Goal: Task Accomplishment & Management: Use online tool/utility

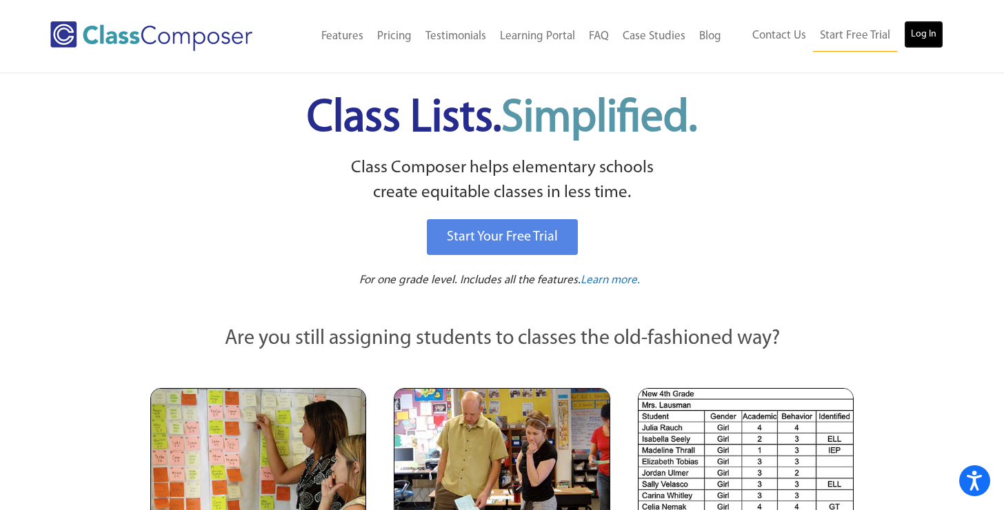
click at [910, 28] on link "Log In" at bounding box center [923, 35] width 39 height 28
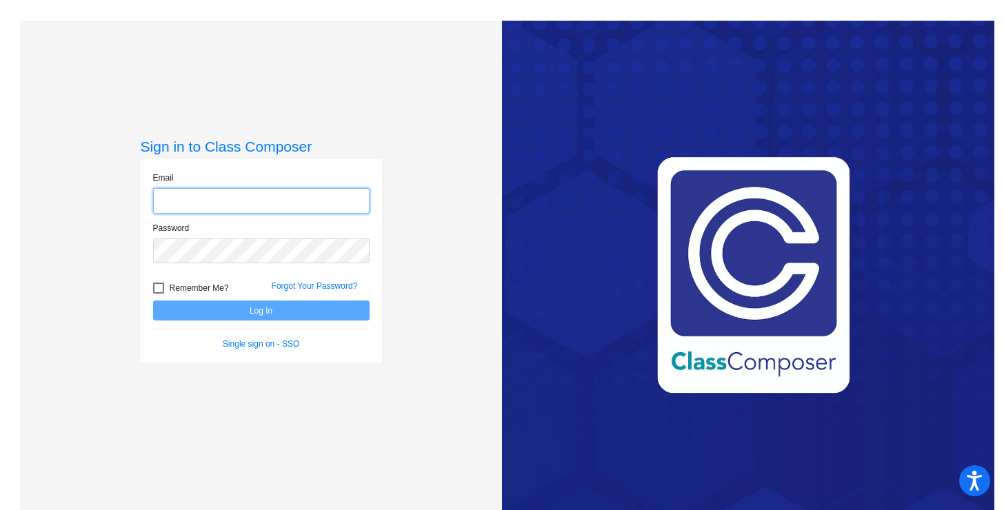
click at [250, 200] on input "email" at bounding box center [261, 201] width 217 height 26
type input "[PERSON_NAME][EMAIL_ADDRESS][PERSON_NAME][DOMAIN_NAME]"
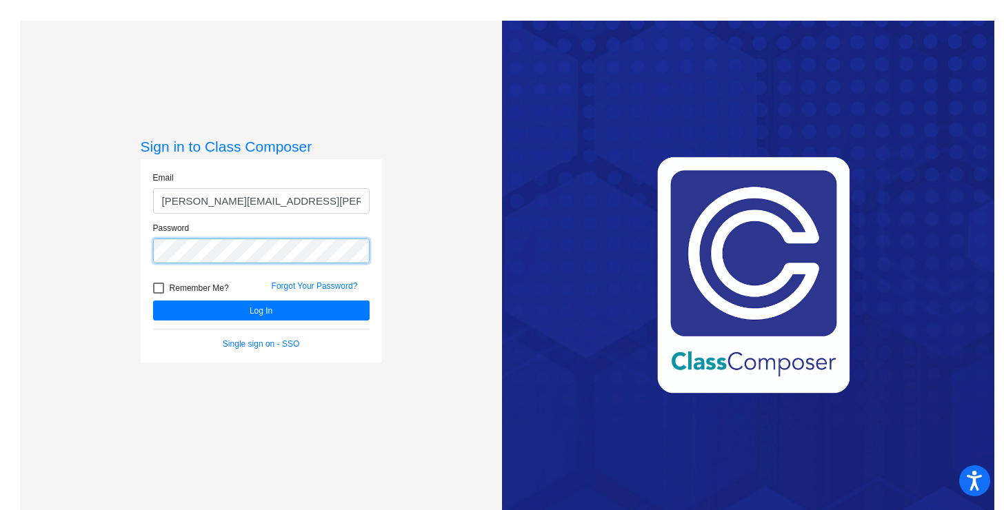
click at [153, 301] on button "Log In" at bounding box center [261, 311] width 217 height 20
click at [290, 342] on link "Single sign on - SSO" at bounding box center [261, 344] width 77 height 10
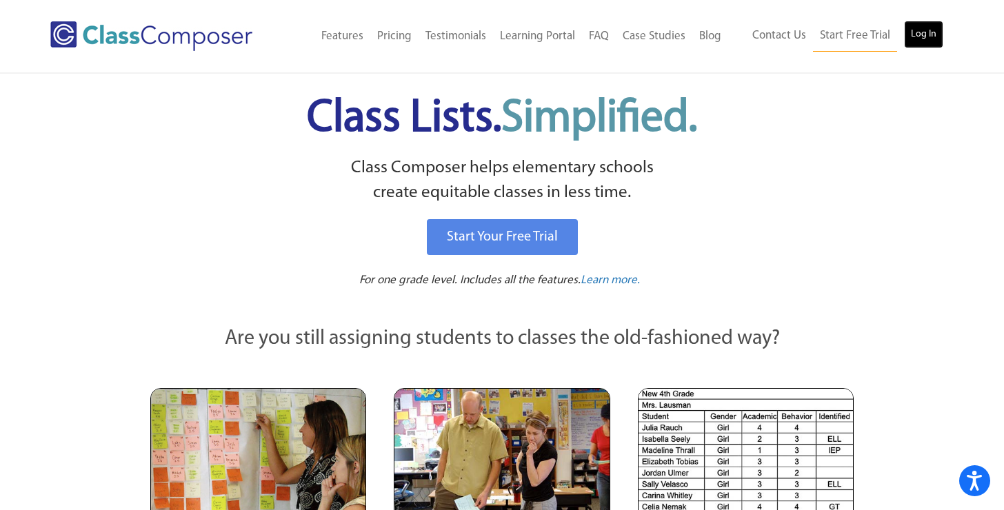
click at [930, 32] on link "Log In" at bounding box center [923, 35] width 39 height 28
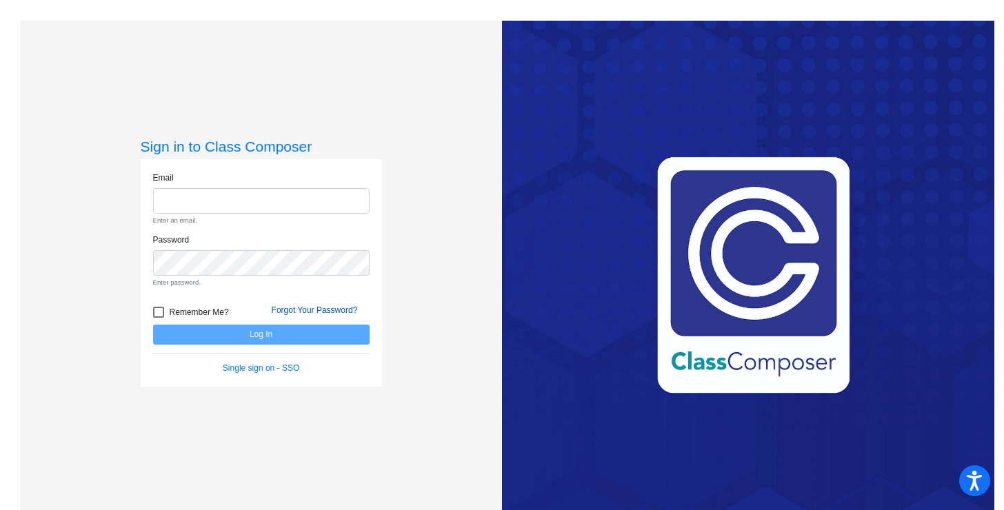
click at [350, 290] on form "Email Enter an email. Password Enter password. Remember Me? Forgot Your Passwor…" at bounding box center [261, 273] width 217 height 203
click at [322, 313] on link "Forgot Your Password?" at bounding box center [315, 311] width 86 height 10
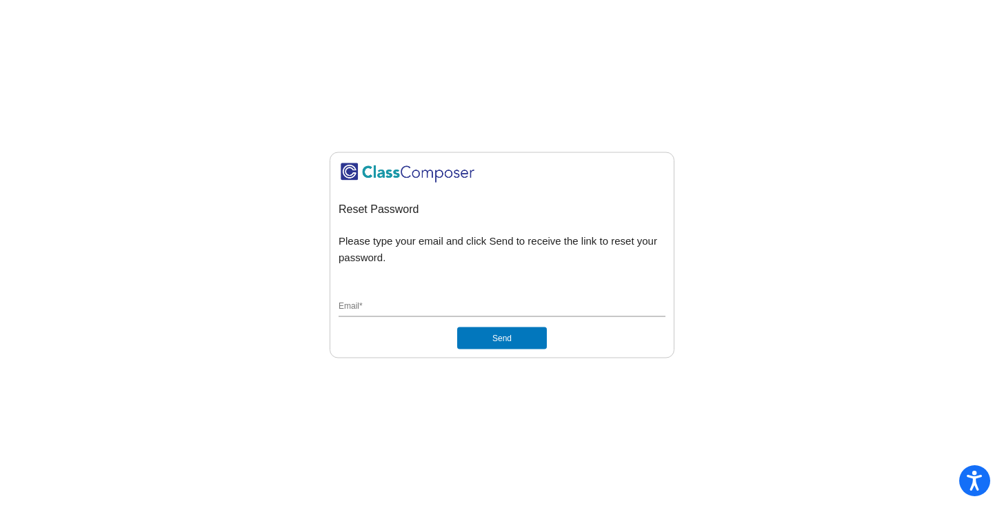
click at [426, 294] on div "Email *" at bounding box center [502, 304] width 327 height 26
type input "[PERSON_NAME][EMAIL_ADDRESS][PERSON_NAME][DOMAIN_NAME]"
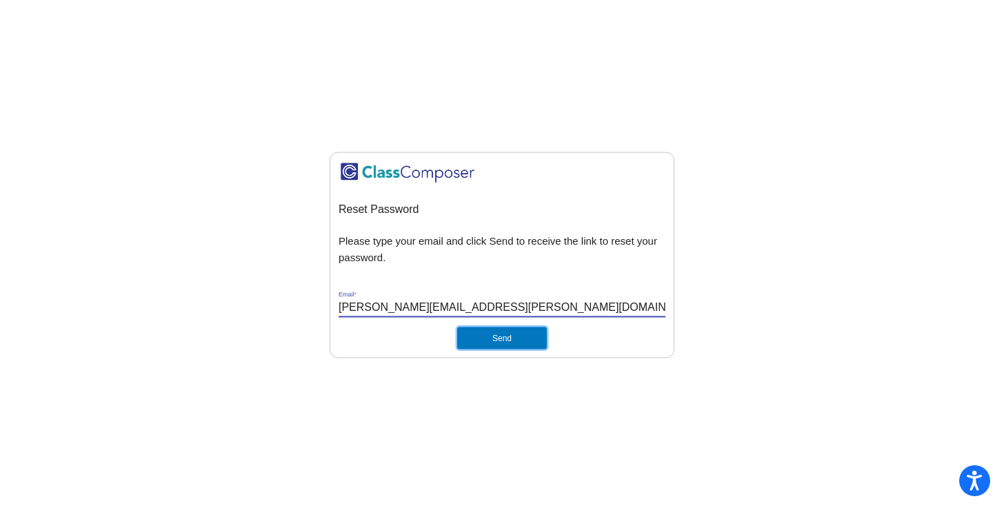
click at [497, 336] on button "Send" at bounding box center [502, 338] width 90 height 22
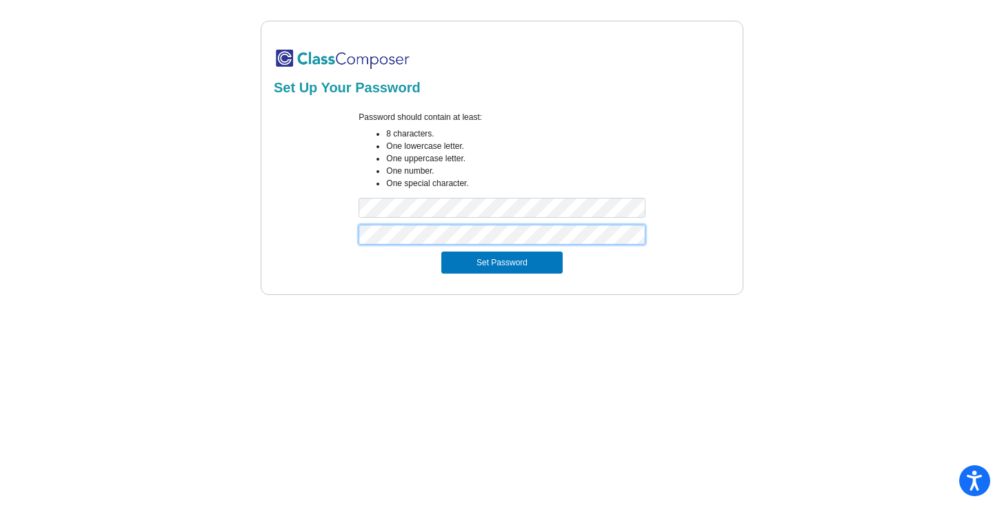
click at [441, 252] on button "Set Password" at bounding box center [501, 263] width 121 height 22
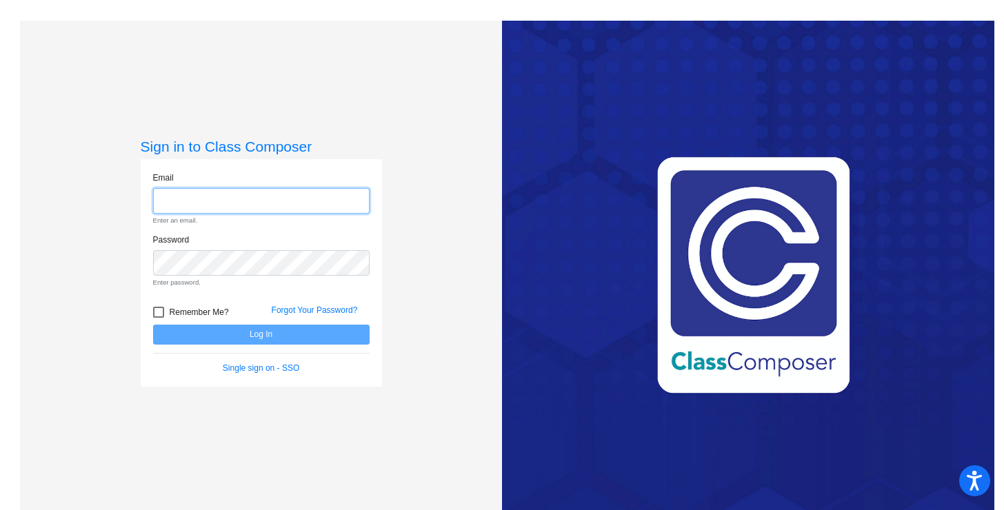
type input "[PERSON_NAME][EMAIL_ADDRESS][PERSON_NAME][DOMAIN_NAME]"
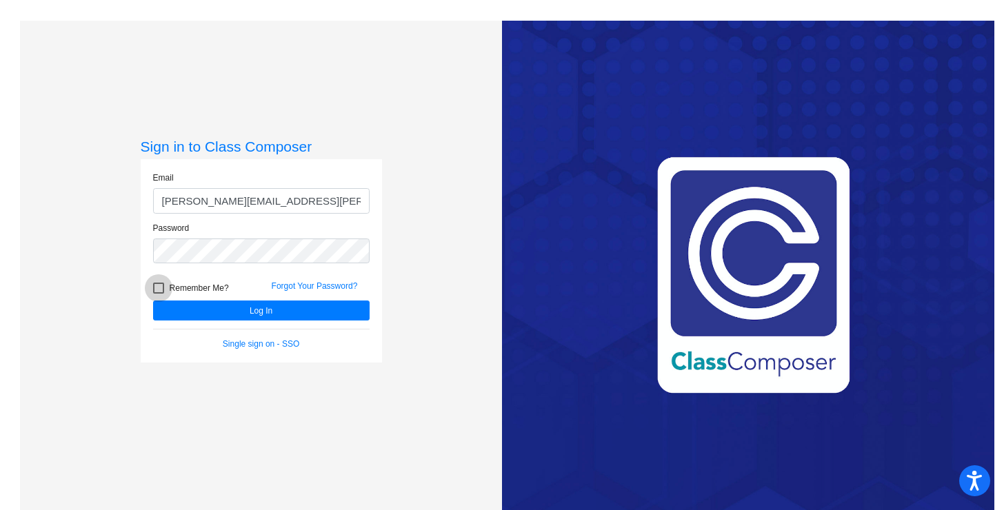
click at [163, 292] on label "Remember Me?" at bounding box center [191, 288] width 76 height 17
click at [159, 294] on input "Remember Me?" at bounding box center [158, 294] width 1 height 1
checkbox input "true"
click at [192, 310] on button "Log In" at bounding box center [261, 311] width 217 height 20
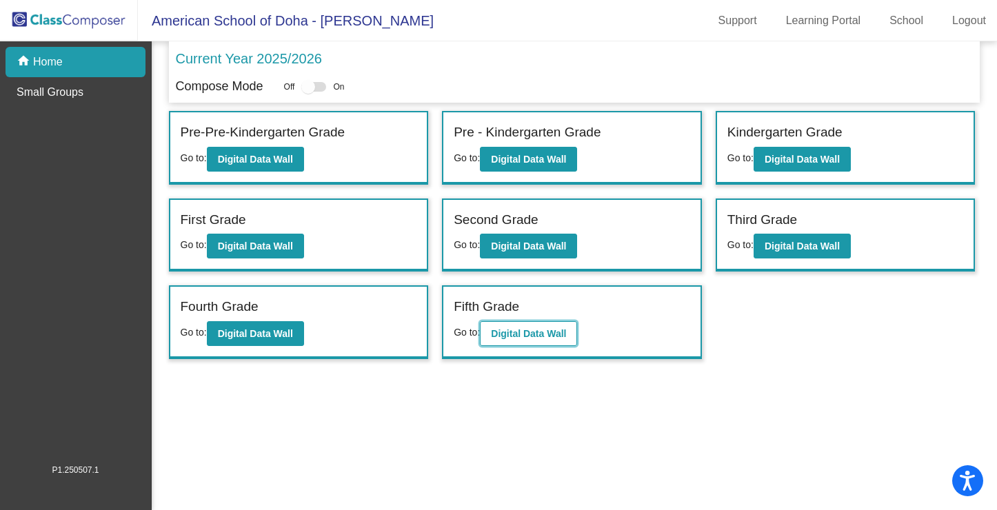
click at [558, 339] on b "Digital Data Wall" at bounding box center [528, 333] width 75 height 11
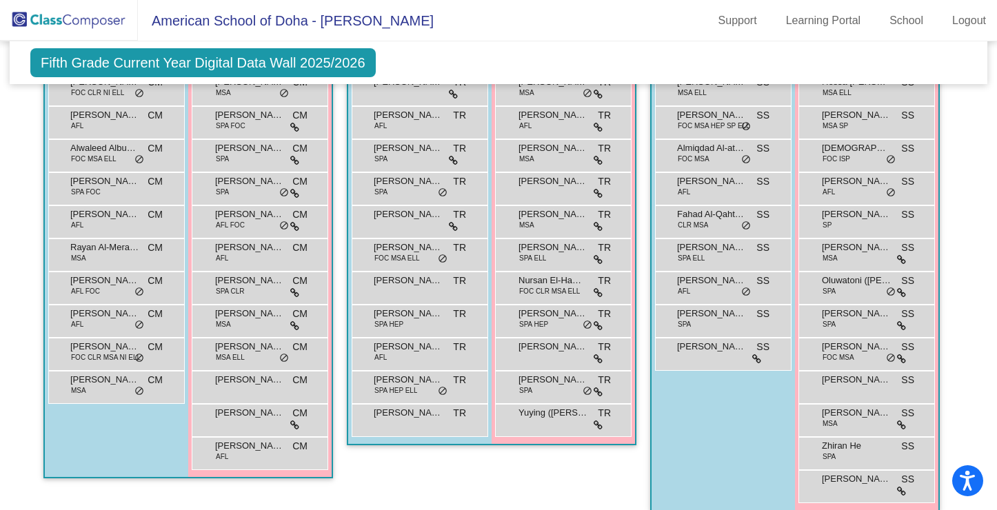
scroll to position [926, 0]
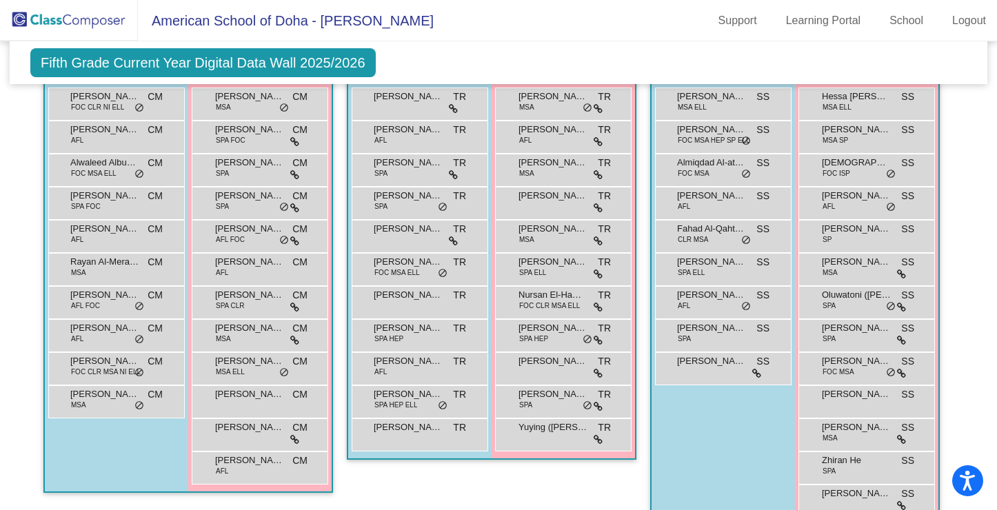
click at [685, 70] on div "Fifth Grade Current Year Digital Data Wall 2025/2026 Add, Move, or Retain Stude…" at bounding box center [499, 62] width 978 height 43
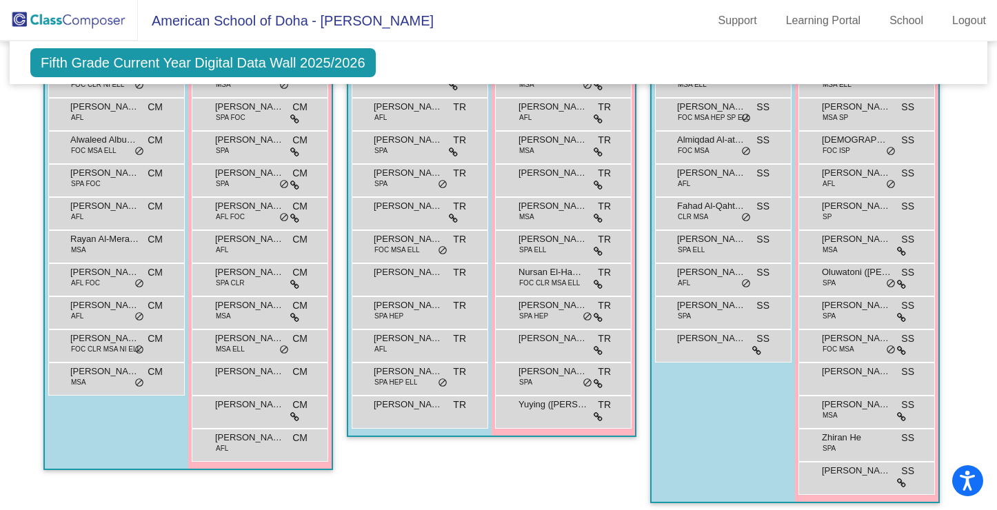
scroll to position [950, 0]
click at [685, 70] on div "Fifth Grade Current Year Digital Data Wall 2025/2026 Add, Move, or Retain Stude…" at bounding box center [499, 62] width 978 height 43
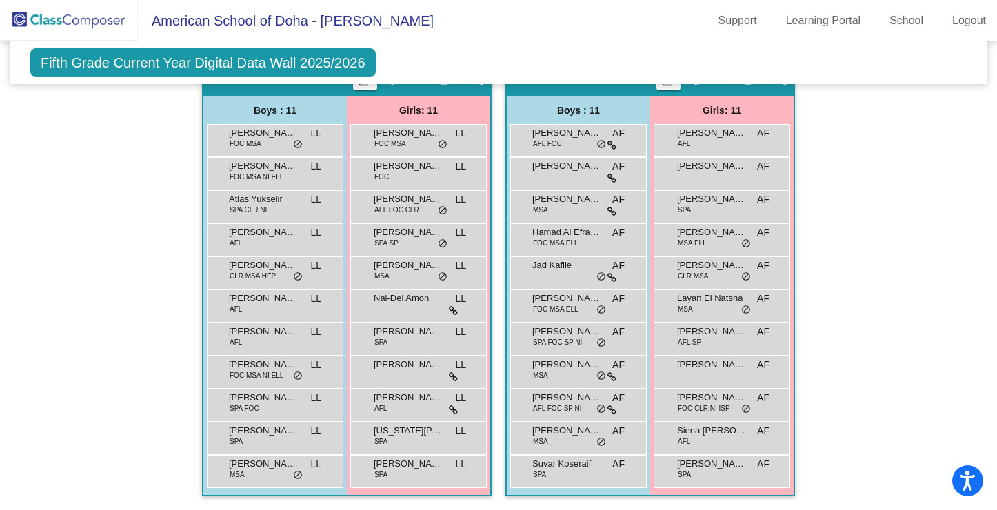
scroll to position [1459, 0]
click at [710, 81] on div "Fifth Grade Current Year Digital Data Wall 2025/2026 Add, Move, or Retain Stude…" at bounding box center [499, 62] width 978 height 43
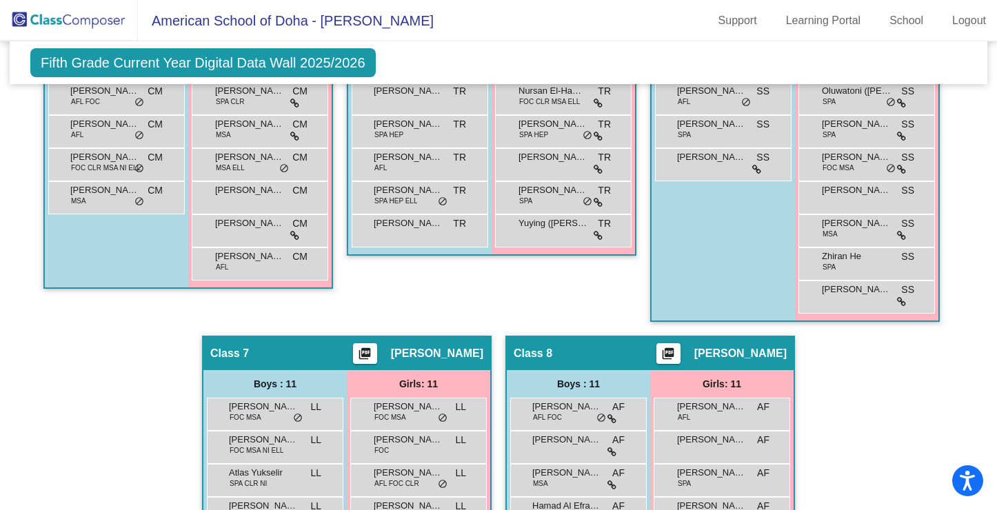
scroll to position [873, 0]
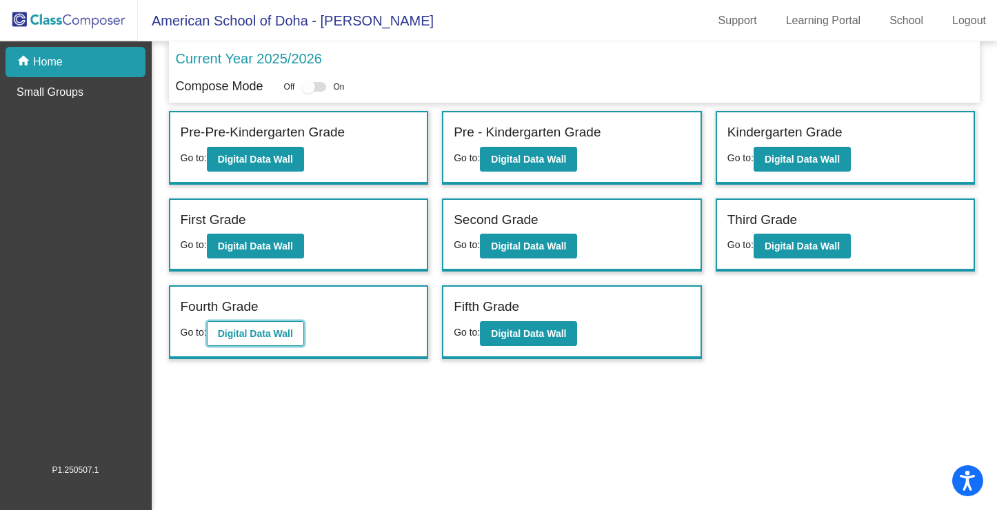
click at [264, 337] on b "Digital Data Wall" at bounding box center [255, 333] width 75 height 11
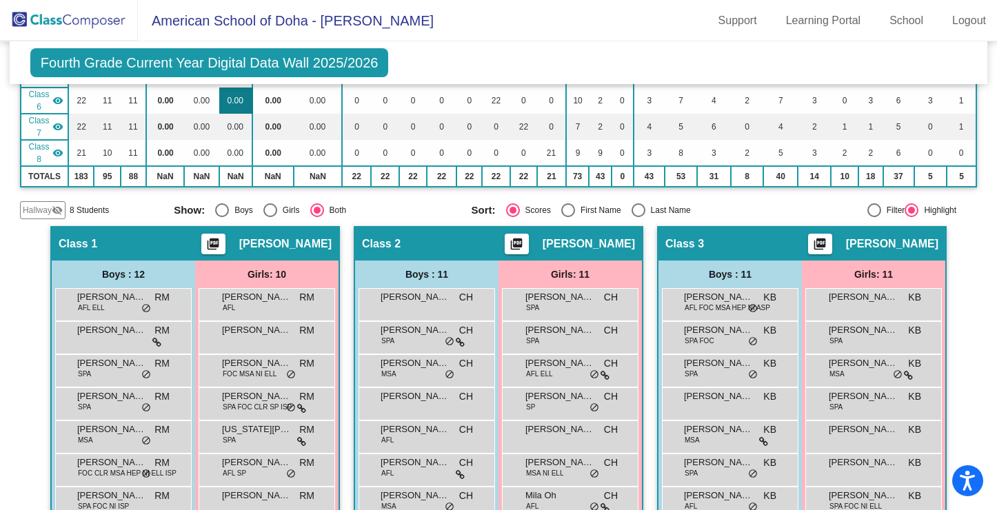
scroll to position [254, 0]
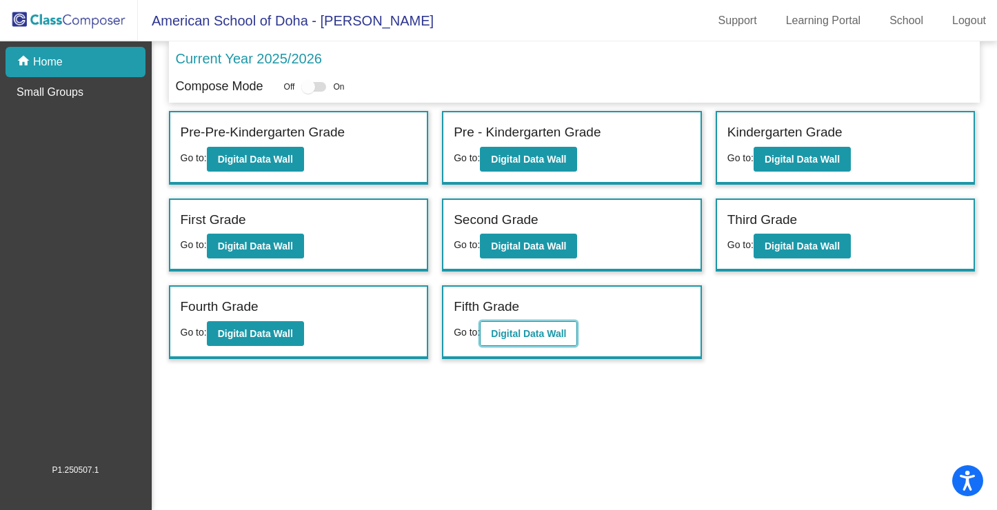
click at [545, 327] on button "Digital Data Wall" at bounding box center [528, 333] width 97 height 25
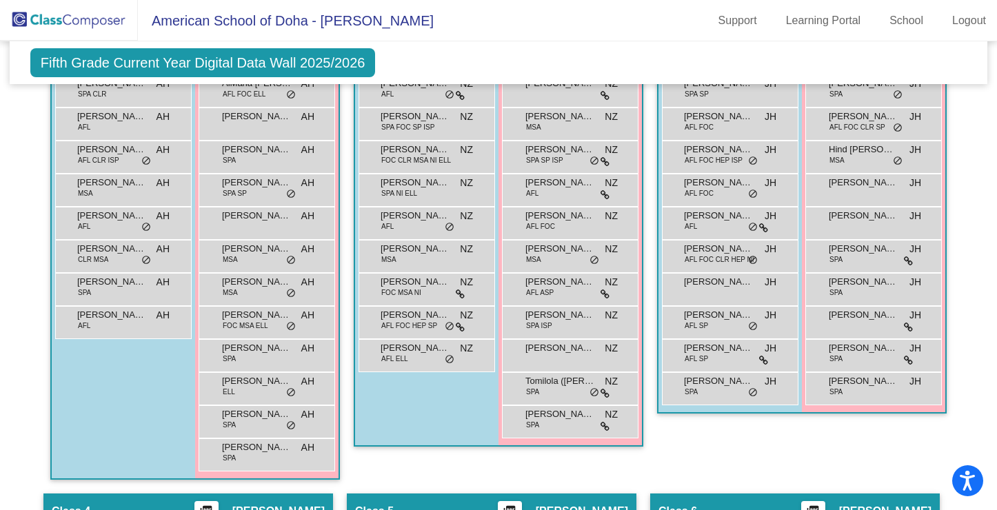
scroll to position [457, 0]
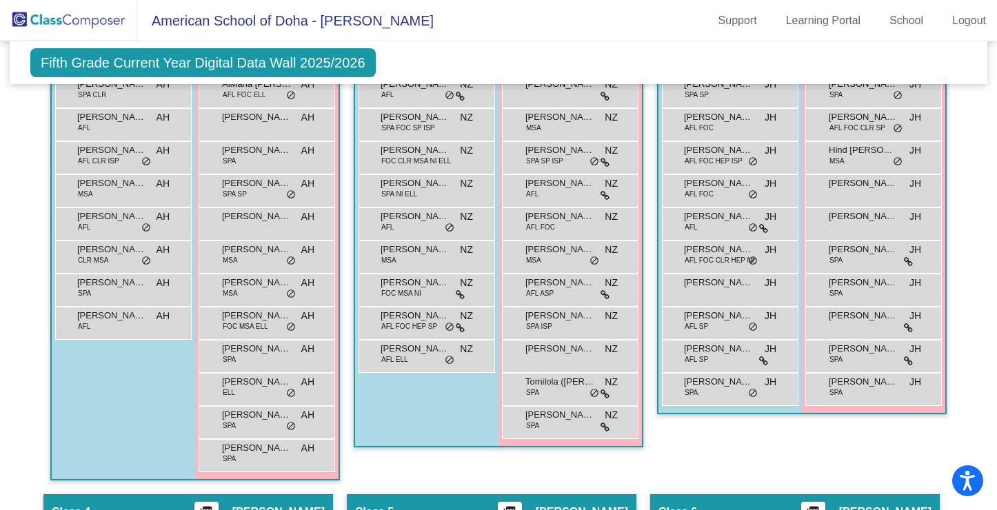
click at [461, 323] on span "NZ" at bounding box center [466, 316] width 13 height 14
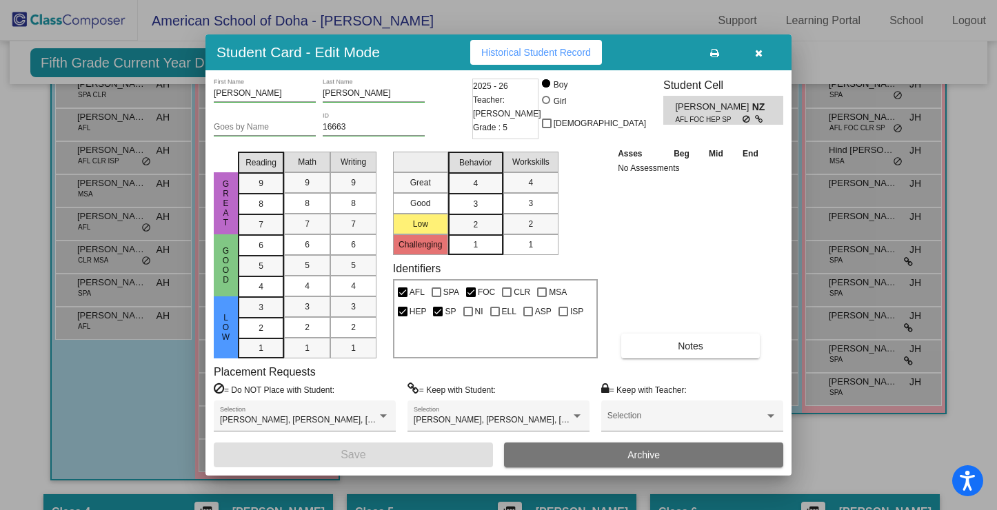
click at [766, 53] on button "button" at bounding box center [759, 52] width 44 height 25
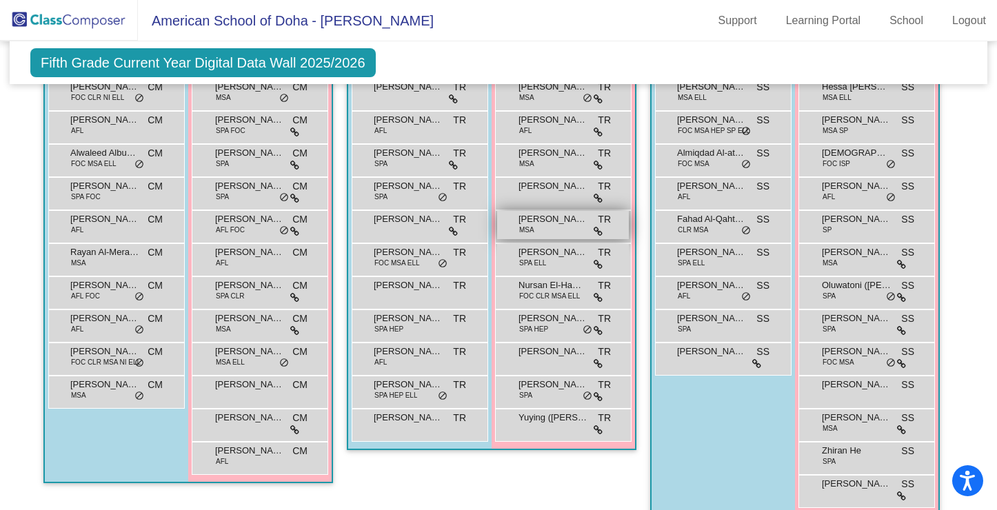
scroll to position [935, 0]
